Goal: Task Accomplishment & Management: Use online tool/utility

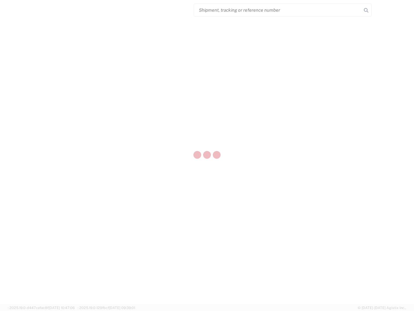
select select "US"
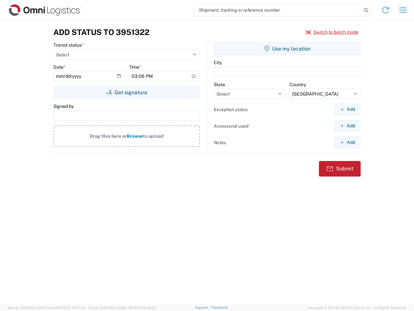
click at [278, 10] on input "search" at bounding box center [278, 10] width 168 height 12
click at [366, 10] on icon at bounding box center [366, 10] width 9 height 9
click at [386, 10] on icon at bounding box center [386, 10] width 10 height 10
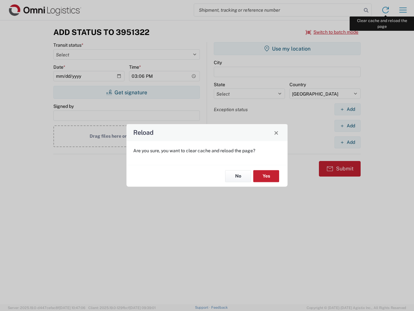
click at [403, 10] on div "Reload Are you sure, you want to clear cache and reload the page? No Yes" at bounding box center [207, 155] width 414 height 311
click at [332, 32] on div "Reload Are you sure, you want to clear cache and reload the page? No Yes" at bounding box center [207, 155] width 414 height 311
click at [127, 92] on div "Reload Are you sure, you want to clear cache and reload the page? No Yes" at bounding box center [207, 155] width 414 height 311
click at [287, 49] on div "Reload Are you sure, you want to clear cache and reload the page? No Yes" at bounding box center [207, 155] width 414 height 311
click at [348, 109] on div "Reload Are you sure, you want to clear cache and reload the page? No Yes" at bounding box center [207, 155] width 414 height 311
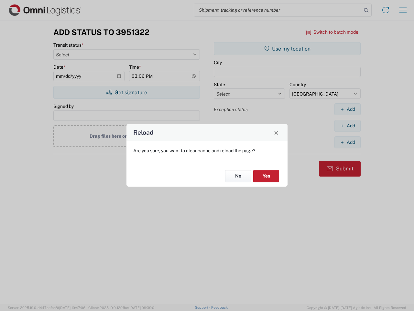
click at [348, 126] on div "Reload Are you sure, you want to clear cache and reload the page? No Yes" at bounding box center [207, 155] width 414 height 311
click at [348, 142] on div "Reload Are you sure, you want to clear cache and reload the page? No Yes" at bounding box center [207, 155] width 414 height 311
